Goal: Task Accomplishment & Management: Use online tool/utility

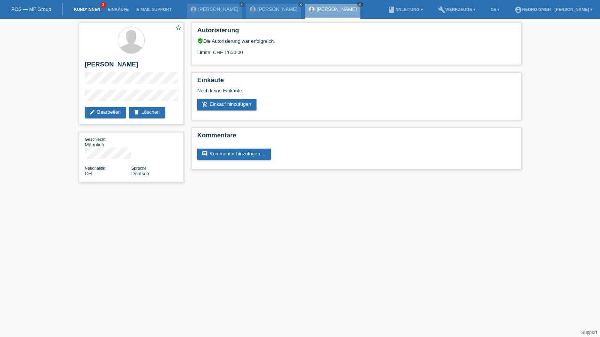
click at [87, 9] on link "Kund*innen" at bounding box center [87, 9] width 34 height 4
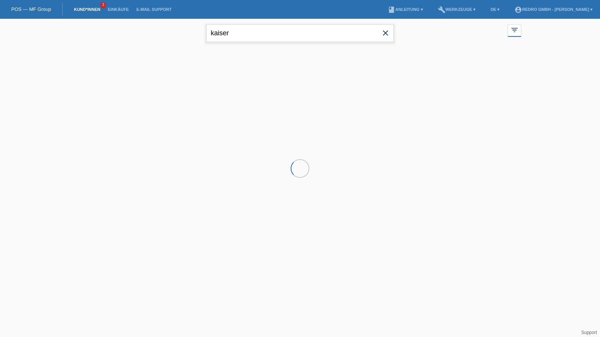
click at [257, 31] on input "kaiser" at bounding box center [299, 33] width 187 height 18
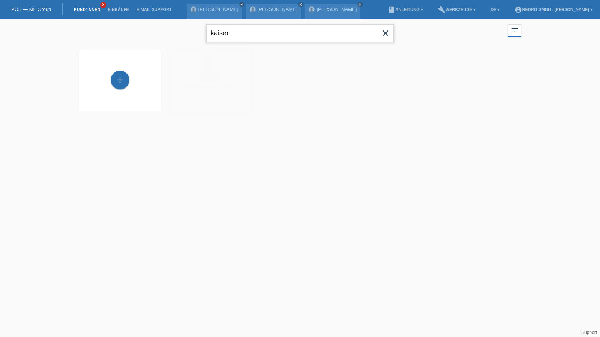
click at [257, 31] on input "kaiser" at bounding box center [299, 33] width 187 height 18
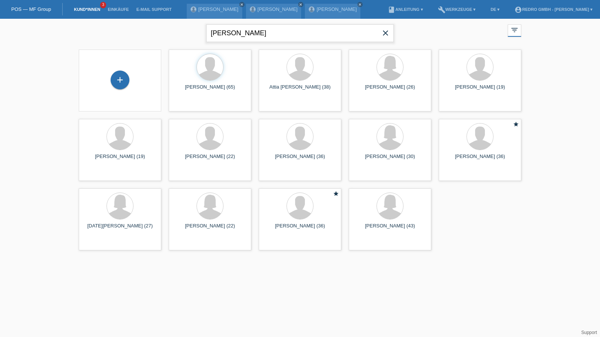
type input "ionut lepsa"
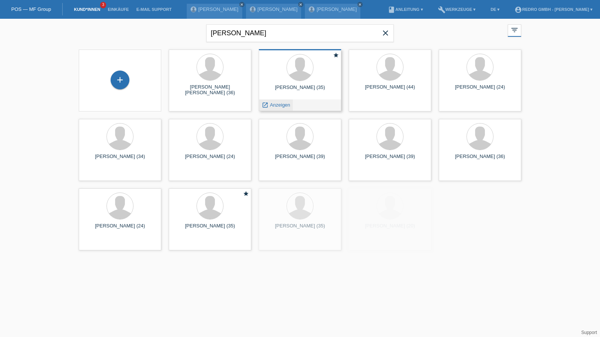
click at [277, 100] on div "launch Anzeigen" at bounding box center [276, 104] width 34 height 11
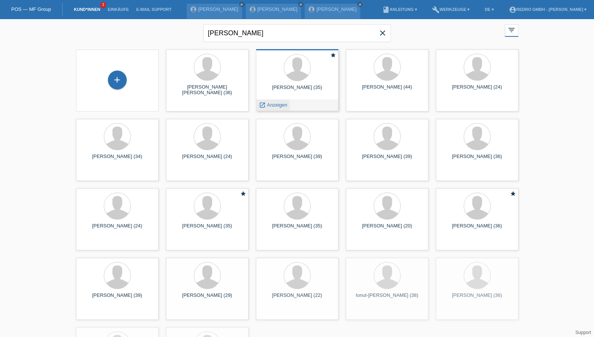
click at [274, 107] on span "Anzeigen" at bounding box center [277, 105] width 20 height 6
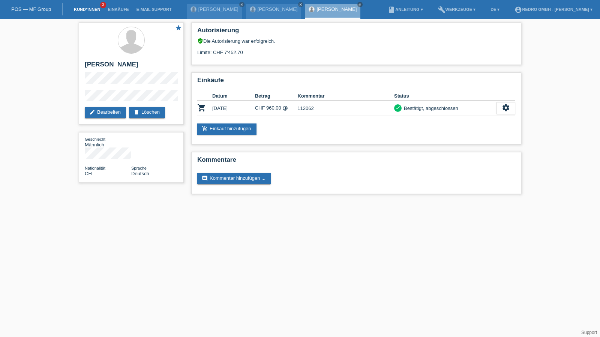
click at [89, 9] on link "Kund*innen" at bounding box center [87, 9] width 34 height 4
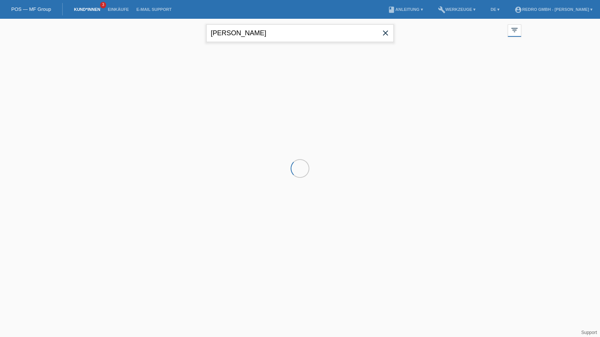
click at [255, 32] on input "ionut lepsa" at bounding box center [299, 33] width 187 height 18
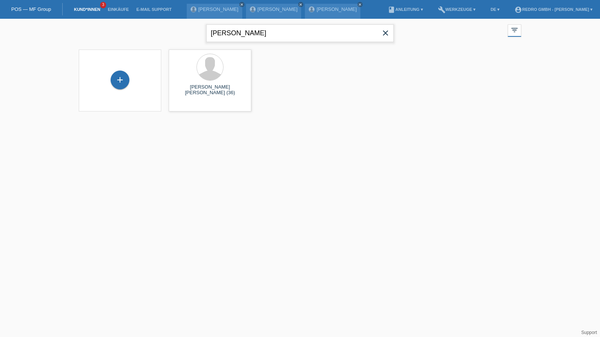
click at [255, 32] on input "ionut lepsa" at bounding box center [299, 33] width 187 height 18
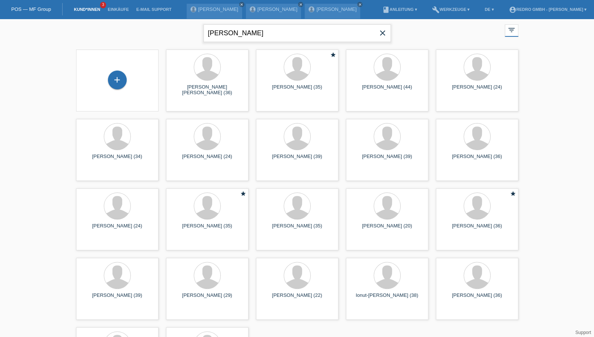
type input "erhan mete"
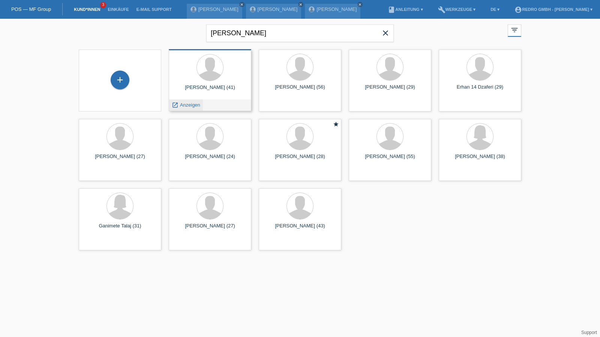
click at [183, 104] on span "Anzeigen" at bounding box center [190, 105] width 20 height 6
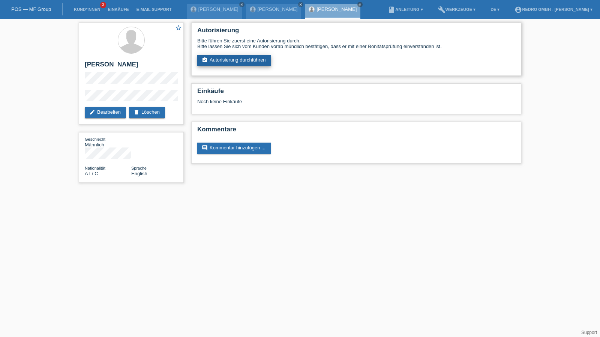
click at [215, 58] on link "assignment_turned_in Autorisierung durchführen" at bounding box center [234, 60] width 74 height 11
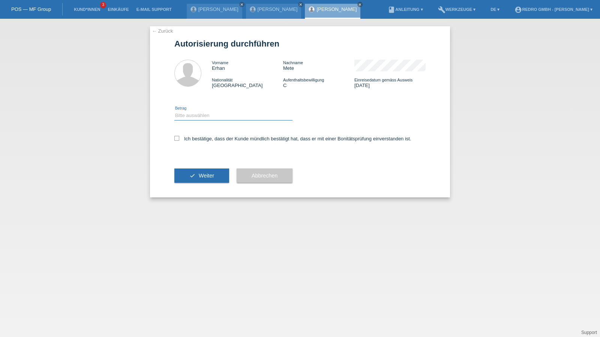
drag, startPoint x: 210, startPoint y: 112, endPoint x: 208, endPoint y: 119, distance: 7.4
click at [210, 112] on select "Bitte auswählen CHF 1.00 - CHF 499.00 CHF 500.00 - CHF 1'999.00 CHF 2'000.00 - …" at bounding box center [233, 115] width 118 height 9
select select "1"
click at [174, 111] on select "Bitte auswählen CHF 1.00 - CHF 499.00 CHF 500.00 - CHF 1'999.00 CHF 2'000.00 - …" at bounding box center [233, 115] width 118 height 9
click at [198, 141] on label "Ich bestätige, dass der Kunde mündlich bestätigt hat, dass er mit einer Bonität…" at bounding box center [292, 139] width 237 height 6
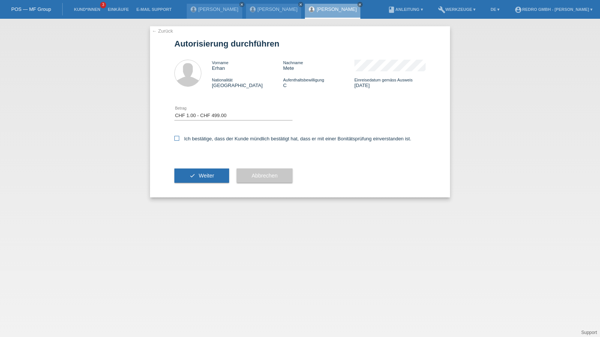
click at [179, 141] on input "Ich bestätige, dass der Kunde mündlich bestätigt hat, dass er mit einer Bonität…" at bounding box center [176, 138] width 5 height 5
checkbox input "true"
click at [193, 164] on div "check Weiter" at bounding box center [201, 175] width 55 height 43
click at [193, 171] on button "check Weiter" at bounding box center [201, 175] width 55 height 14
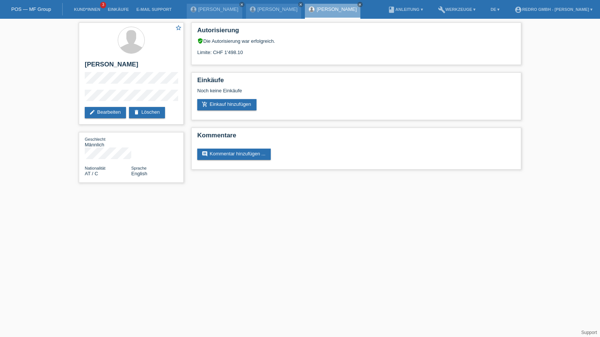
click at [85, 6] on li "Kund*innen 3" at bounding box center [87, 9] width 34 height 19
click at [83, 9] on link "Kund*innen" at bounding box center [87, 9] width 34 height 4
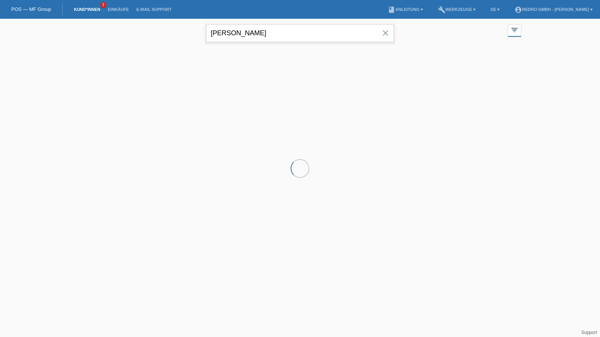
click at [254, 33] on input "[PERSON_NAME]" at bounding box center [299, 33] width 187 height 18
drag, startPoint x: 0, startPoint y: 0, endPoint x: 254, endPoint y: 33, distance: 256.3
click at [254, 33] on input "erhan mete" at bounding box center [299, 33] width 187 height 18
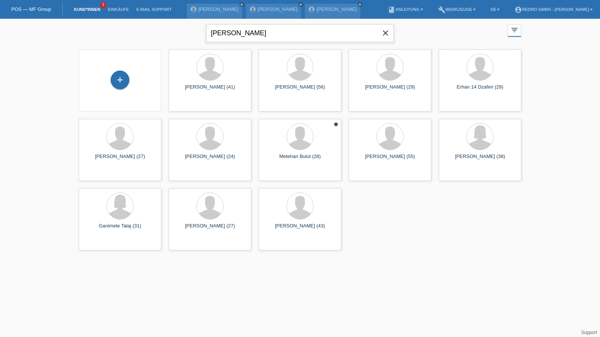
type input "[PERSON_NAME]"
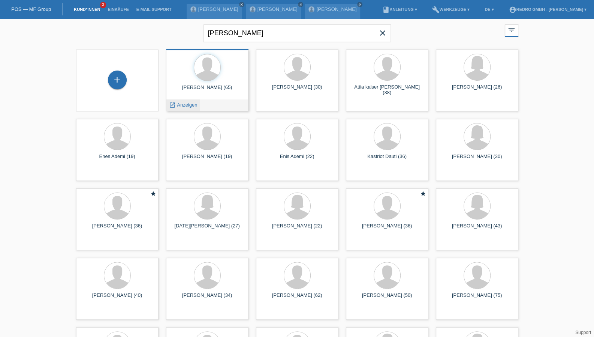
click at [189, 107] on span "Anzeigen" at bounding box center [187, 105] width 20 height 6
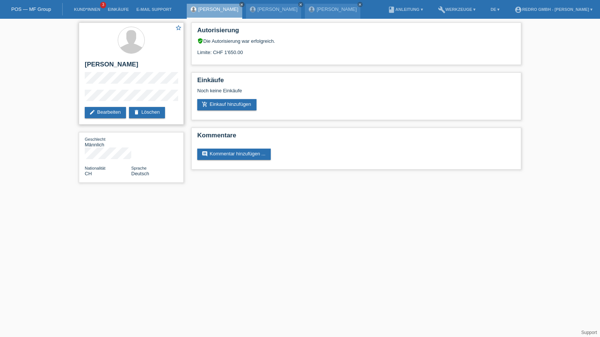
click at [105, 67] on h2 "[PERSON_NAME]" at bounding box center [131, 66] width 93 height 11
copy div "[PERSON_NAME]"
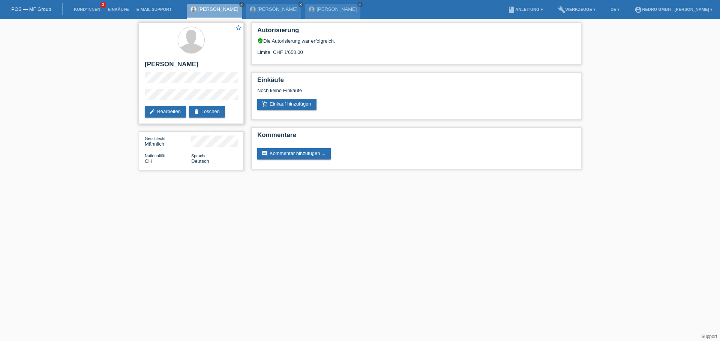
click at [144, 97] on div "star_border [PERSON_NAME] edit Bearbeiten delete Löschen" at bounding box center [191, 73] width 105 height 102
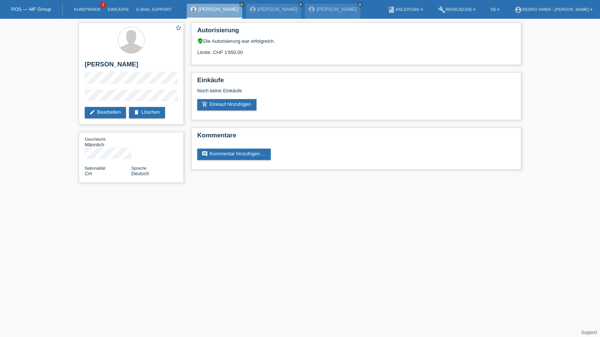
click at [314, 190] on html "POS — MF Group Kund*innen 3 Einkäufe E-Mail Support [PERSON_NAME] close [PERSON…" at bounding box center [300, 95] width 600 height 190
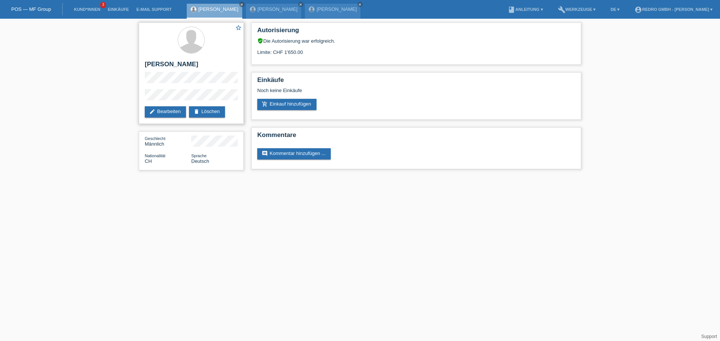
click at [159, 67] on h2 "[PERSON_NAME]" at bounding box center [191, 66] width 93 height 11
copy div "[PERSON_NAME]"
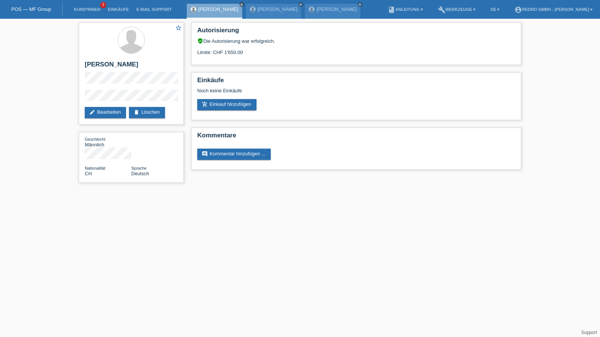
click at [92, 7] on li "Kund*innen 3" at bounding box center [87, 9] width 34 height 19
click at [90, 8] on link "Kund*innen" at bounding box center [87, 9] width 34 height 4
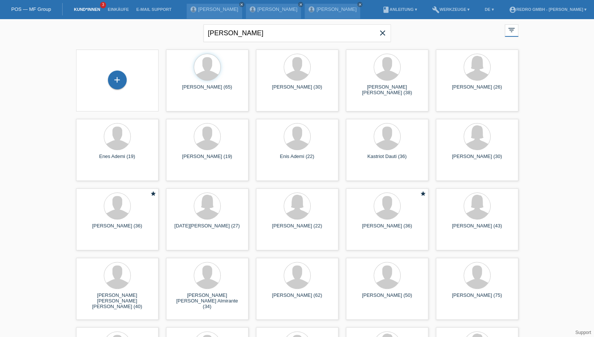
click at [381, 36] on icon "close" at bounding box center [382, 32] width 9 height 9
